Goal: Check status: Check status

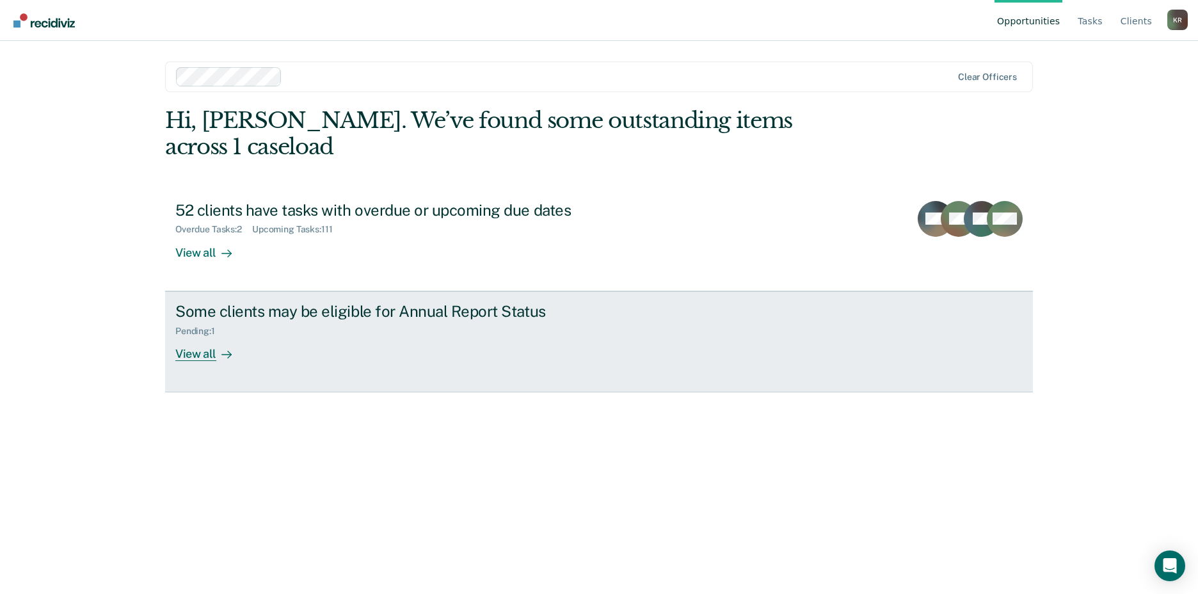
click at [196, 355] on div "View all" at bounding box center [211, 348] width 72 height 25
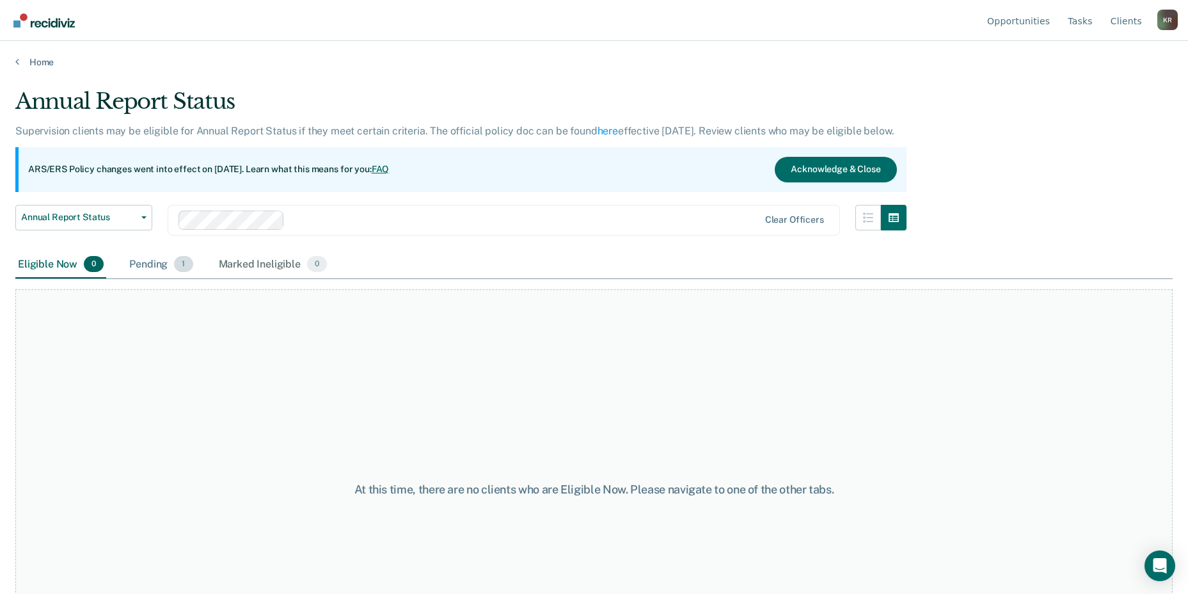
click at [154, 265] on div "Pending 1" at bounding box center [161, 265] width 68 height 28
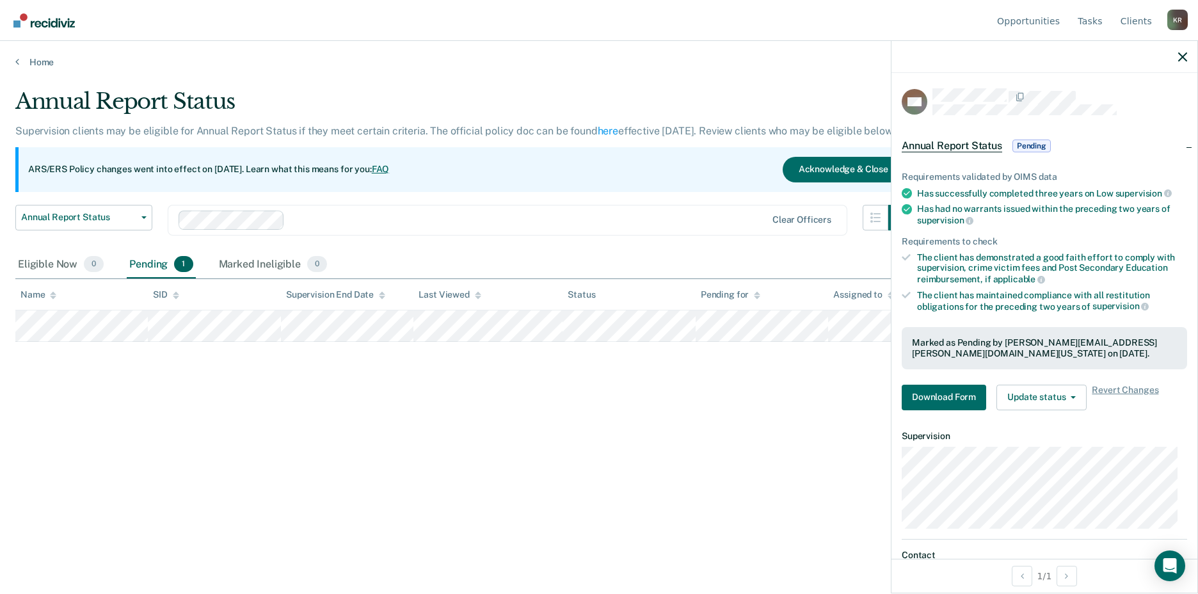
click at [389, 437] on div "Annual Report Status Supervision clients may be eligible for Annual Report Stat…" at bounding box center [598, 292] width 1167 height 409
click at [1177, 60] on div at bounding box center [1044, 57] width 306 height 32
click at [1181, 56] on icon "button" at bounding box center [1182, 56] width 9 height 9
